Goal: Find specific page/section: Find specific page/section

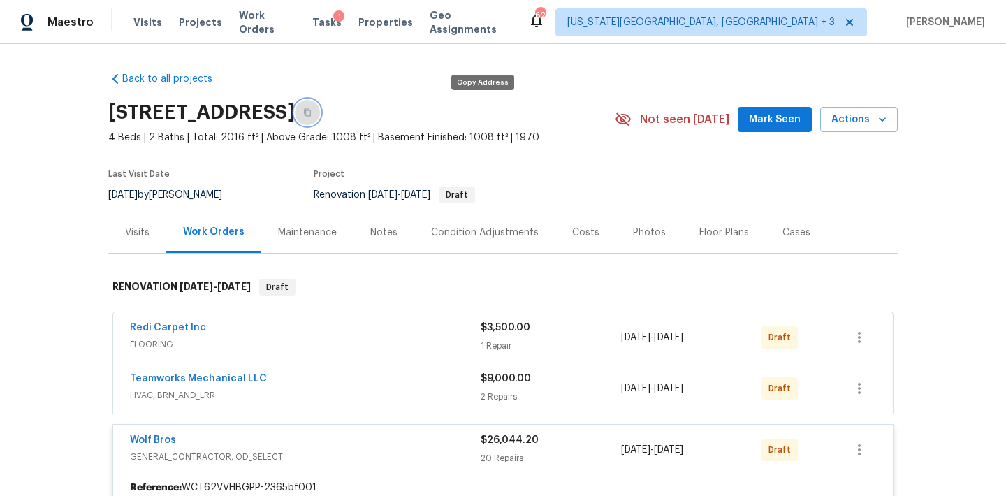
click at [320, 110] on button "button" at bounding box center [307, 112] width 25 height 25
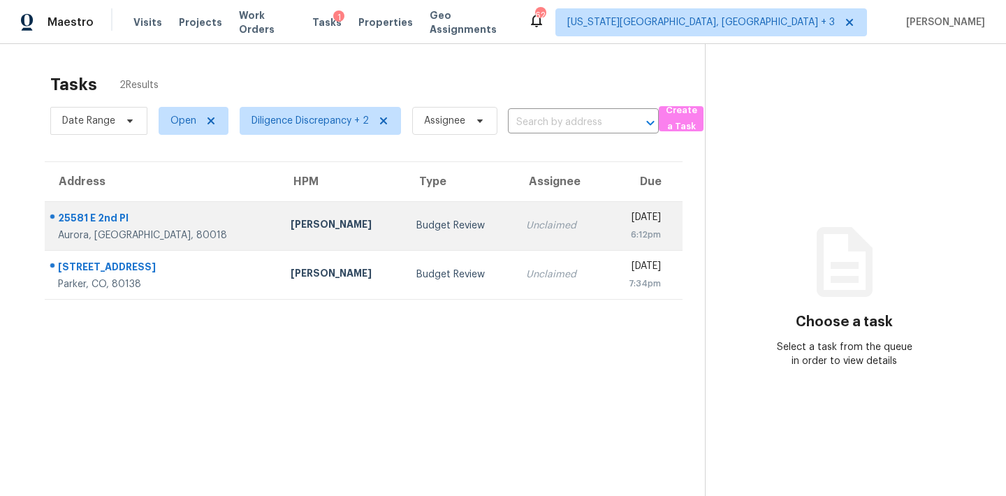
click at [615, 224] on div "[DATE]" at bounding box center [638, 218] width 46 height 17
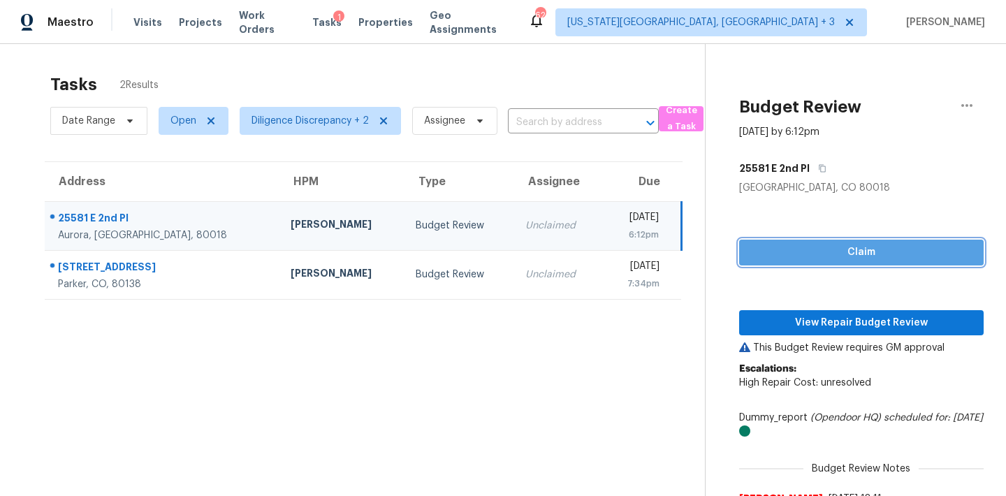
click at [837, 256] on span "Claim" at bounding box center [861, 252] width 222 height 17
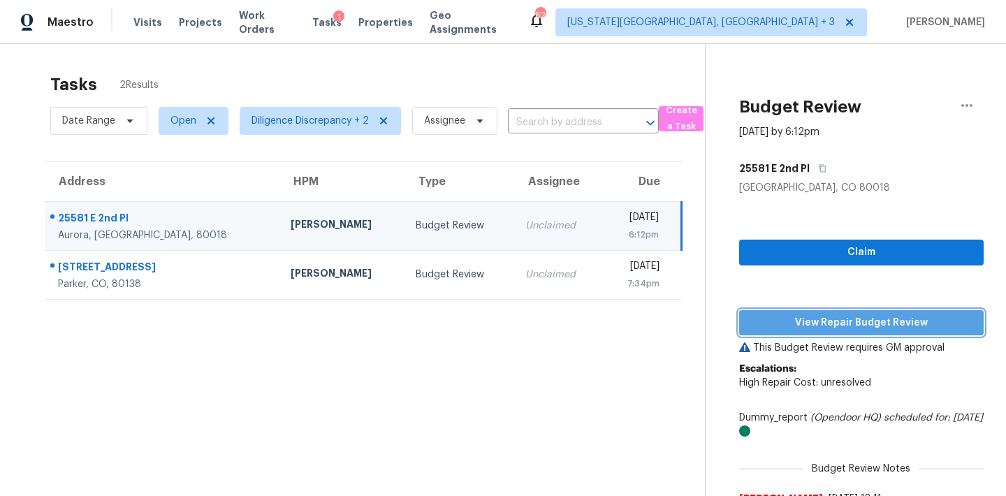
click at [837, 312] on button "View Repair Budget Review" at bounding box center [861, 323] width 245 height 26
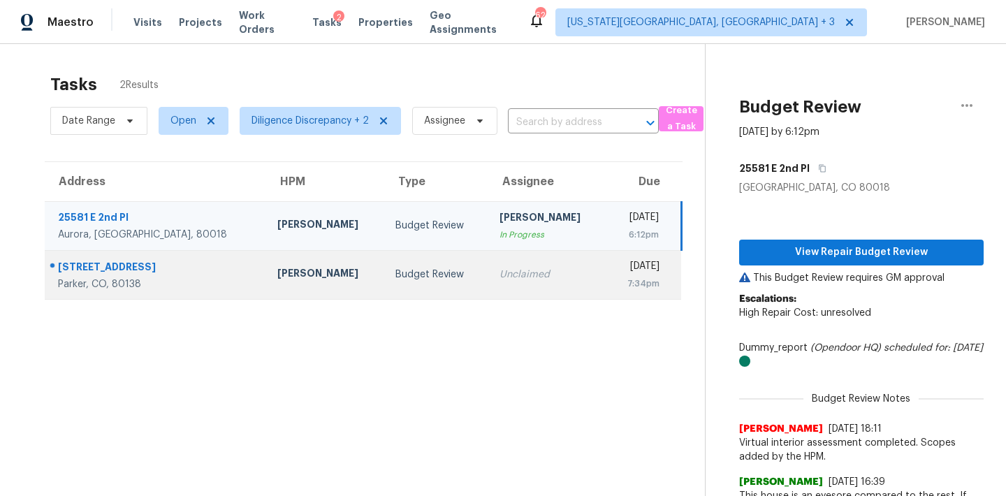
click at [500, 270] on div "Unclaimed" at bounding box center [548, 275] width 96 height 14
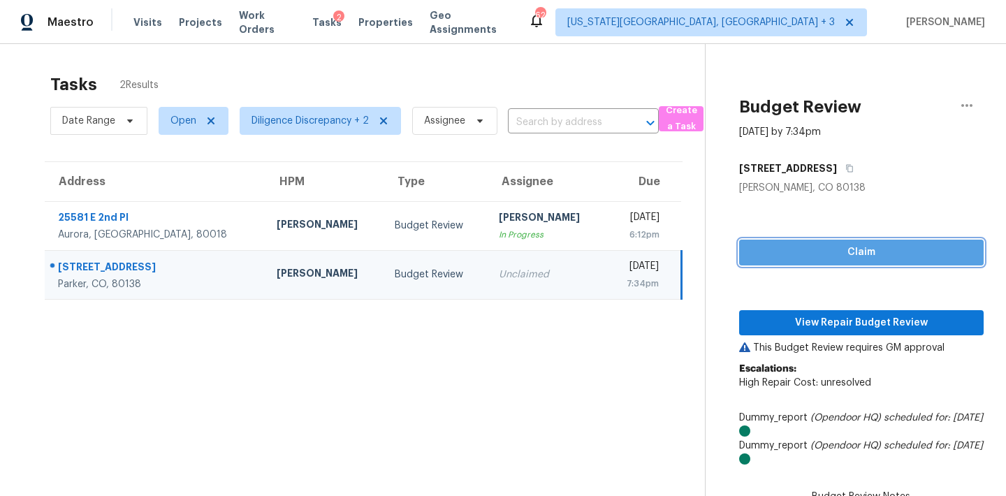
click at [797, 245] on span "Claim" at bounding box center [861, 252] width 222 height 17
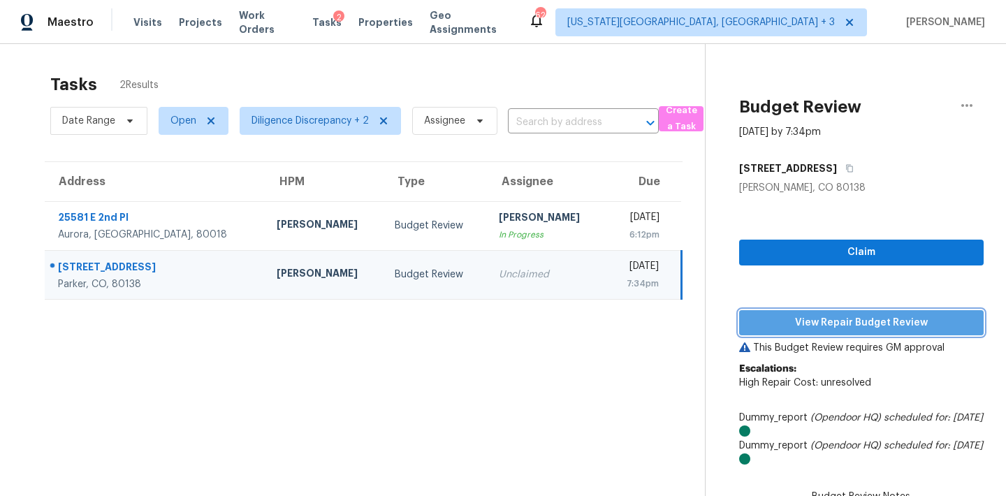
click at [820, 316] on span "View Repair Budget Review" at bounding box center [861, 322] width 222 height 17
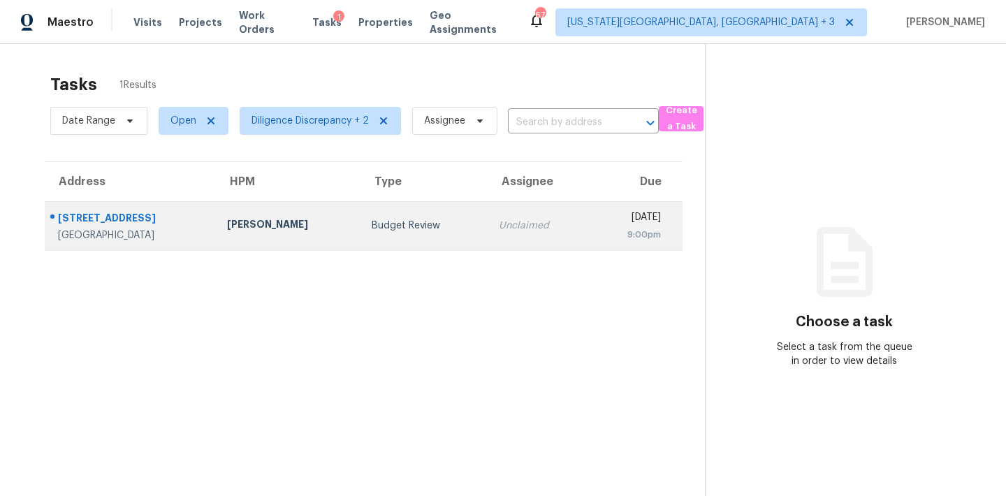
click at [433, 216] on td "Budget Review" at bounding box center [424, 225] width 127 height 49
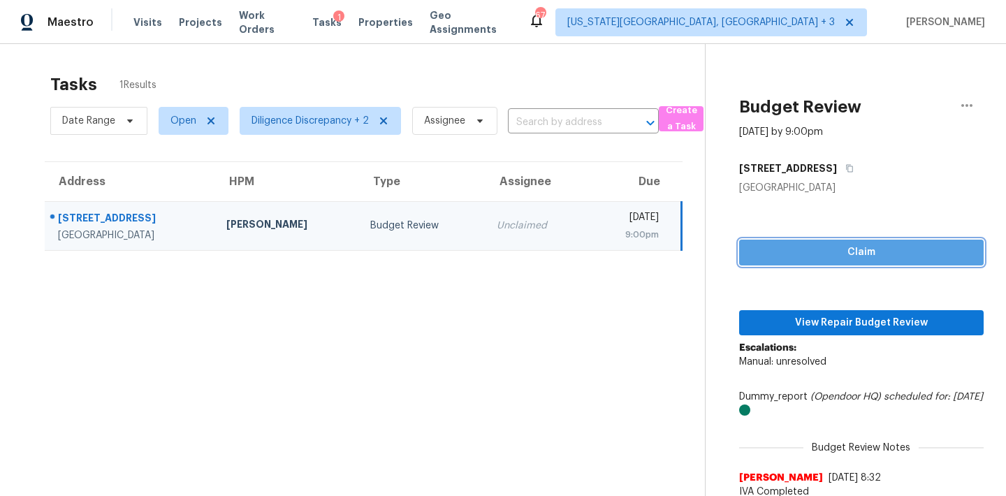
click at [825, 256] on span "Claim" at bounding box center [861, 252] width 222 height 17
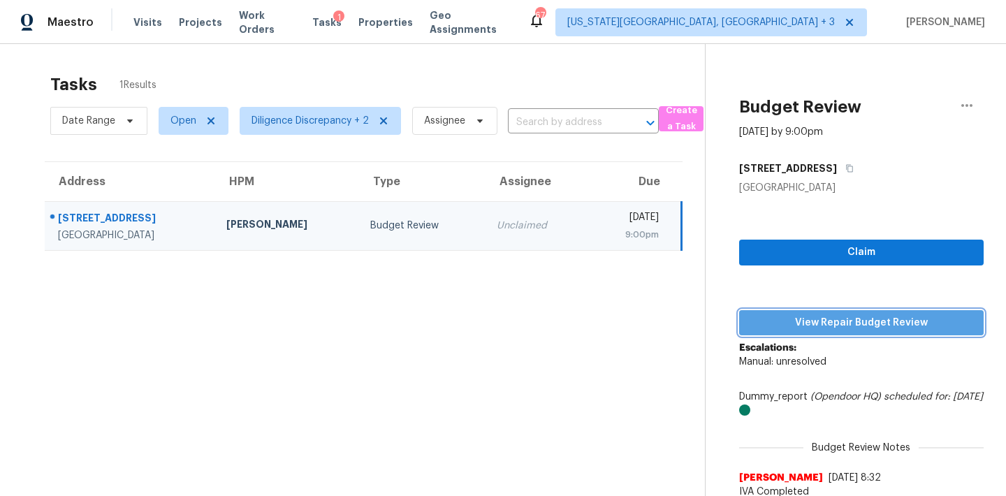
click at [827, 320] on span "View Repair Budget Review" at bounding box center [861, 322] width 222 height 17
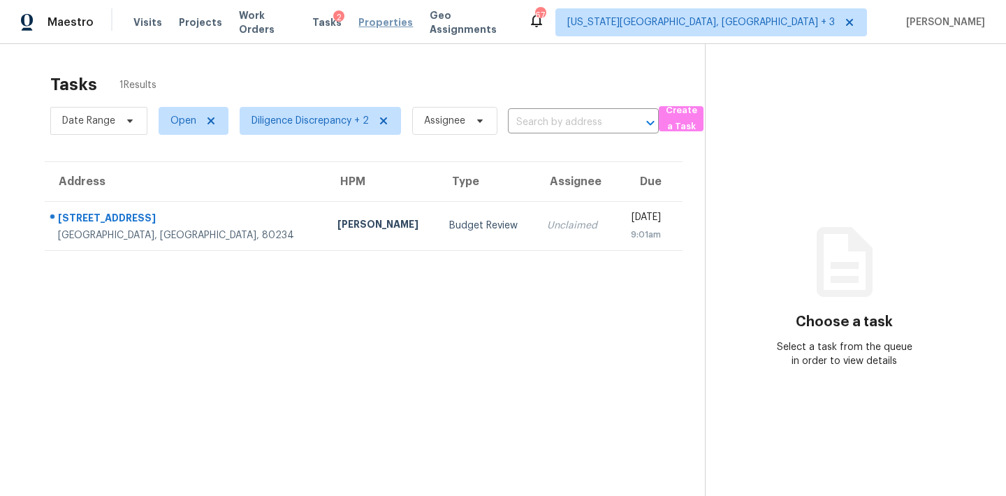
click at [367, 24] on span "Properties" at bounding box center [385, 22] width 55 height 14
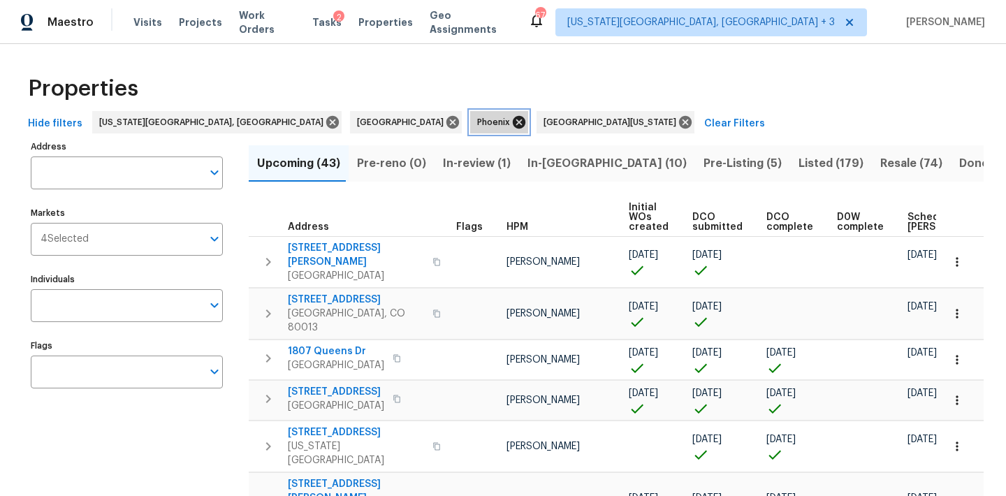
click at [513, 122] on icon at bounding box center [519, 122] width 13 height 13
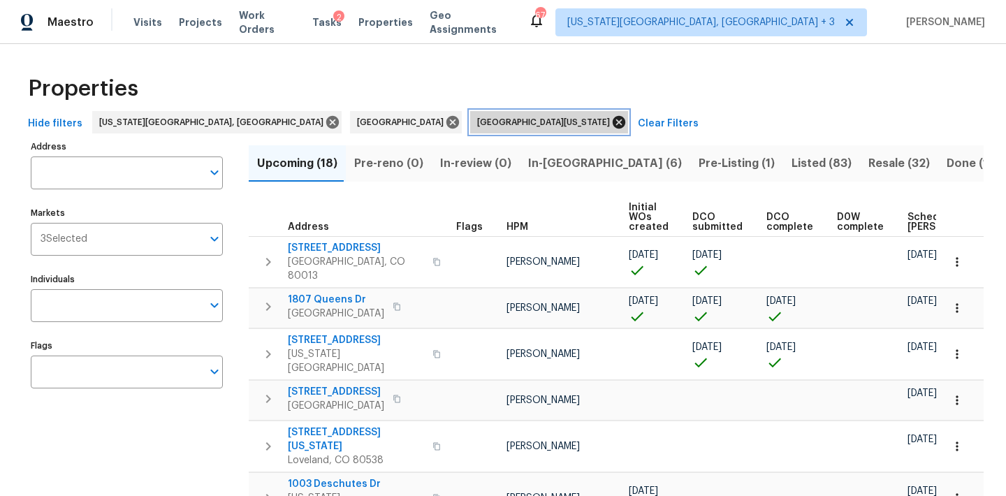
click at [613, 124] on icon at bounding box center [619, 122] width 13 height 13
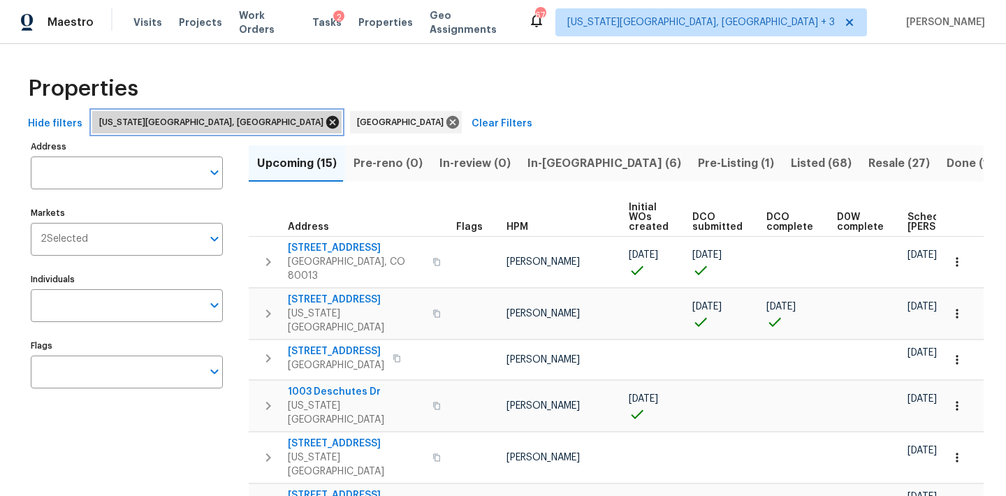
click at [326, 122] on icon at bounding box center [332, 122] width 13 height 13
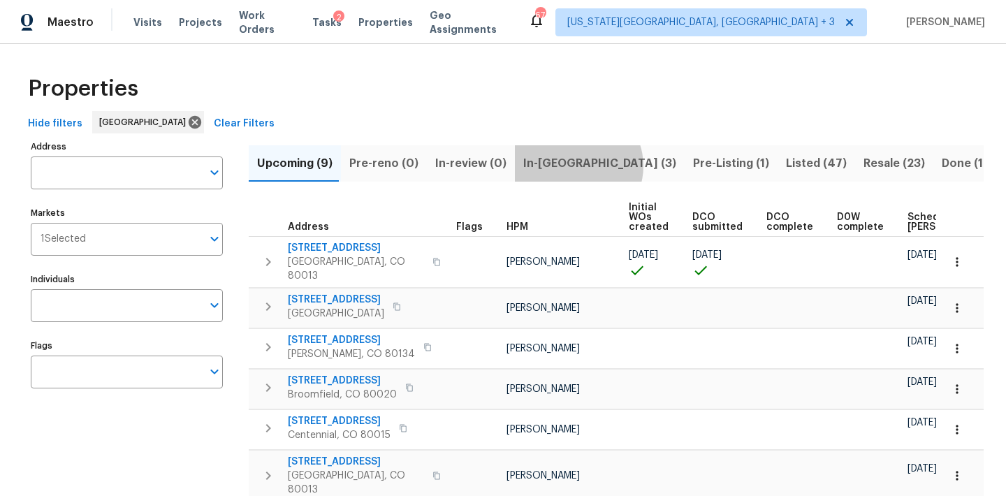
click at [569, 166] on span "In-reno (3)" at bounding box center [599, 164] width 153 height 20
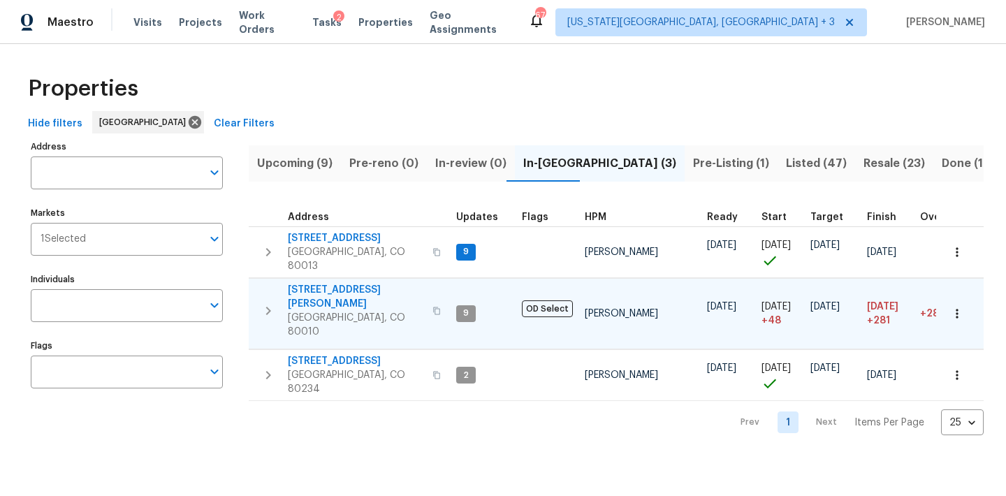
click at [317, 283] on span "1200 Iola St" at bounding box center [356, 297] width 136 height 28
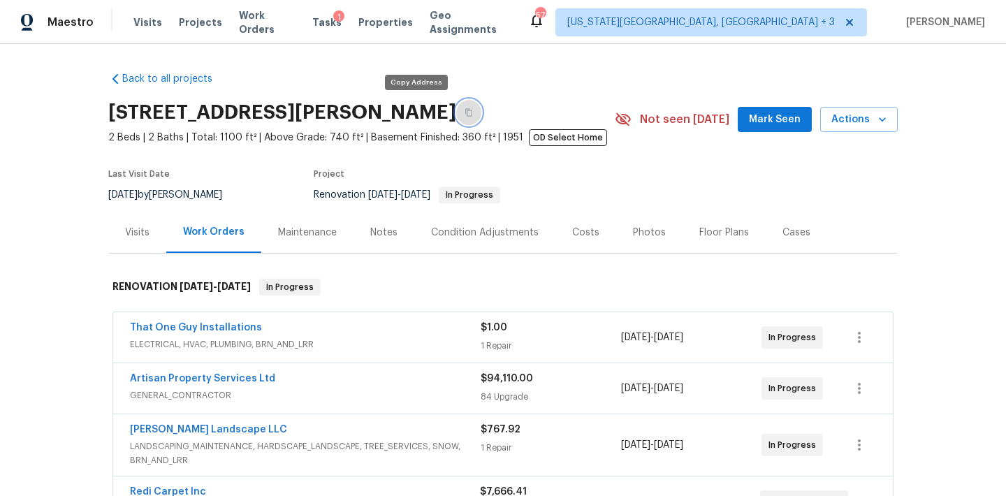
click at [465, 116] on icon "button" at bounding box center [468, 113] width 7 height 8
